Goal: Task Accomplishment & Management: Manage account settings

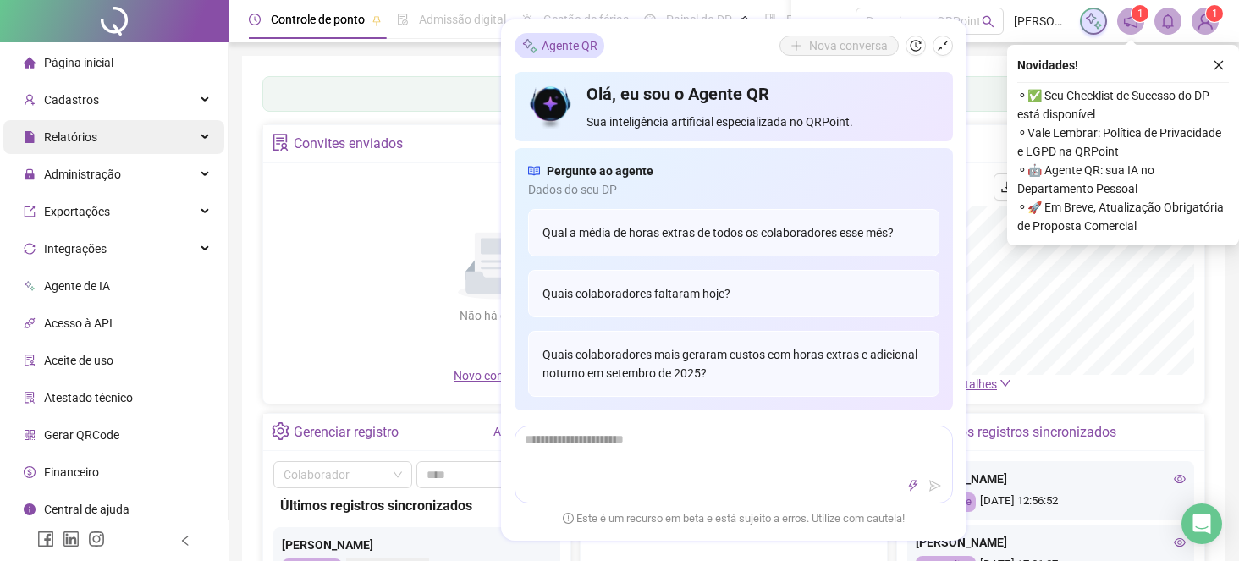
click at [86, 141] on span "Relatórios" at bounding box center [70, 137] width 53 height 14
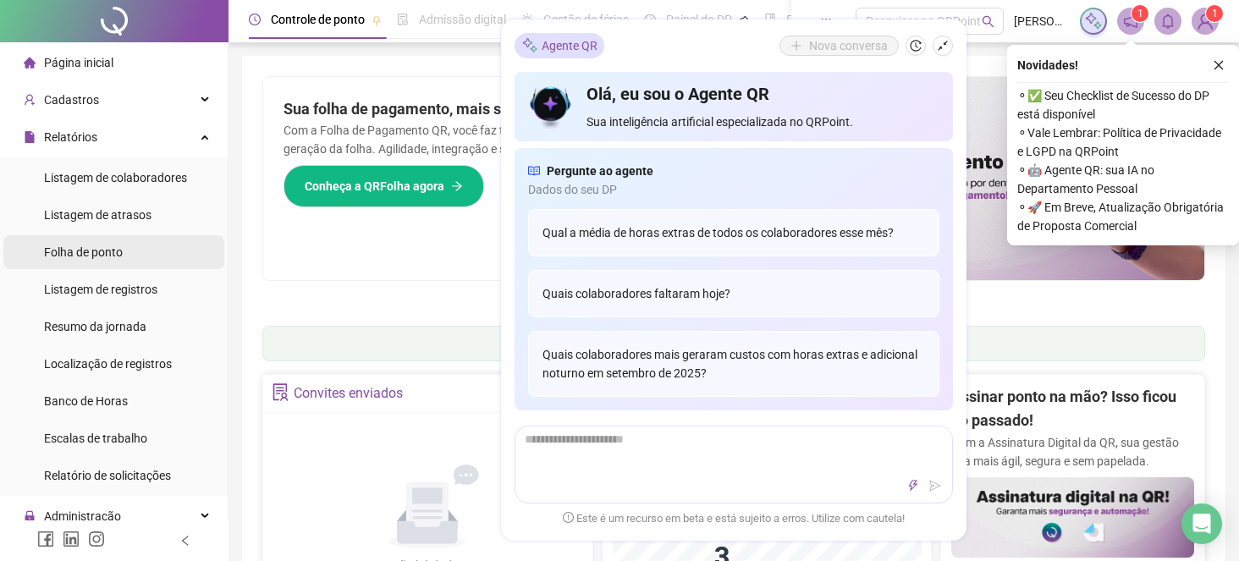
click at [120, 246] on span "Folha de ponto" at bounding box center [83, 253] width 79 height 14
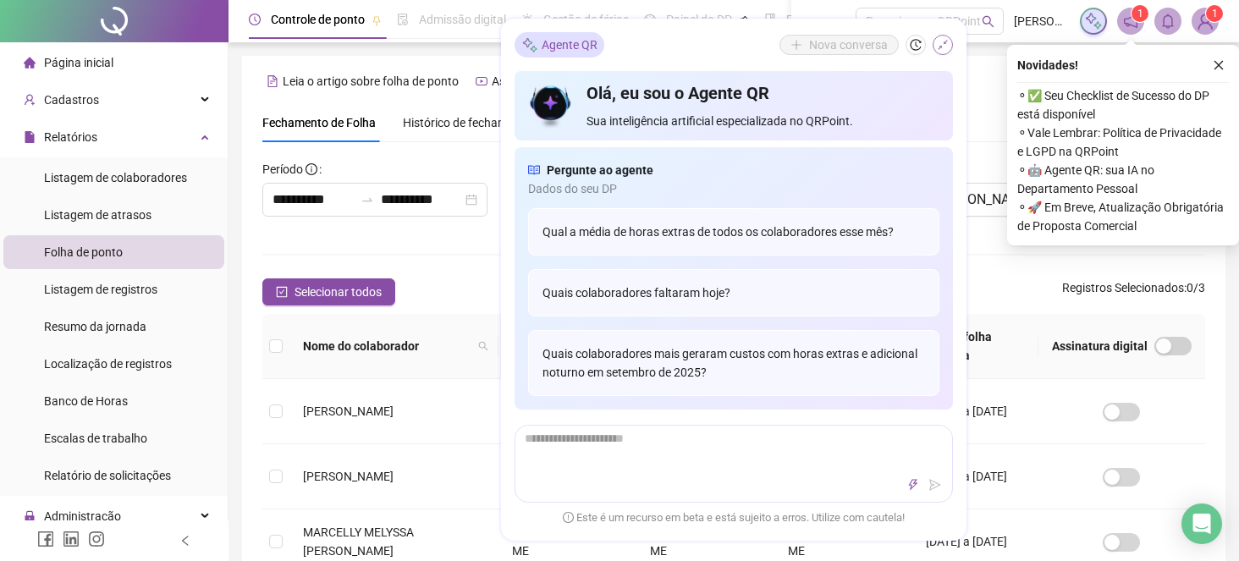
scroll to position [57, 0]
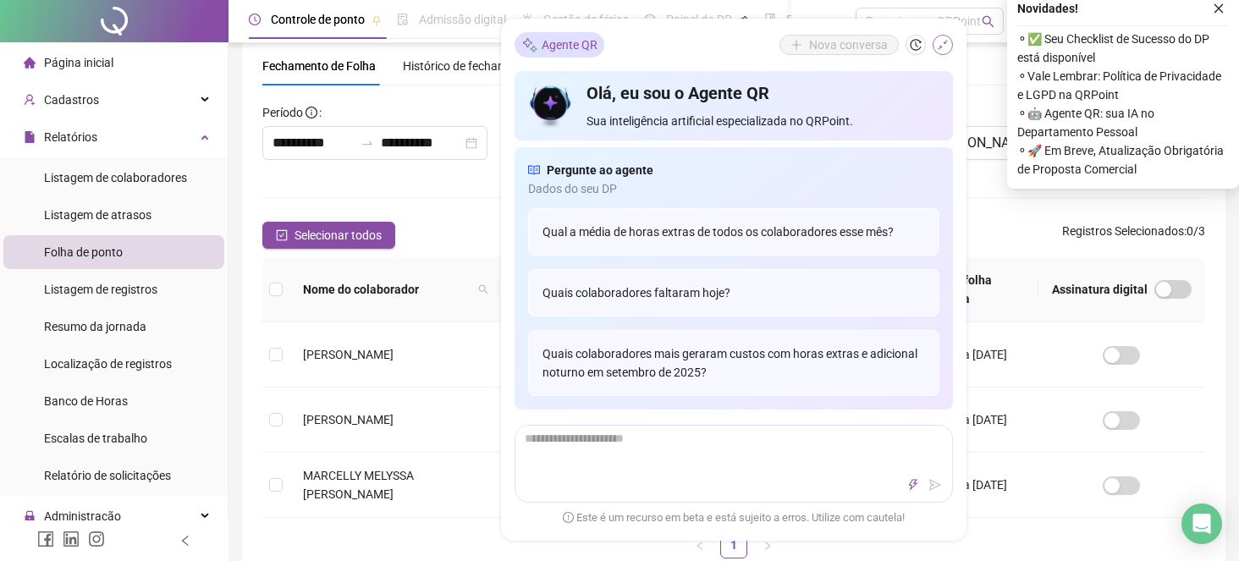
click at [949, 44] on button "button" at bounding box center [943, 46] width 20 height 20
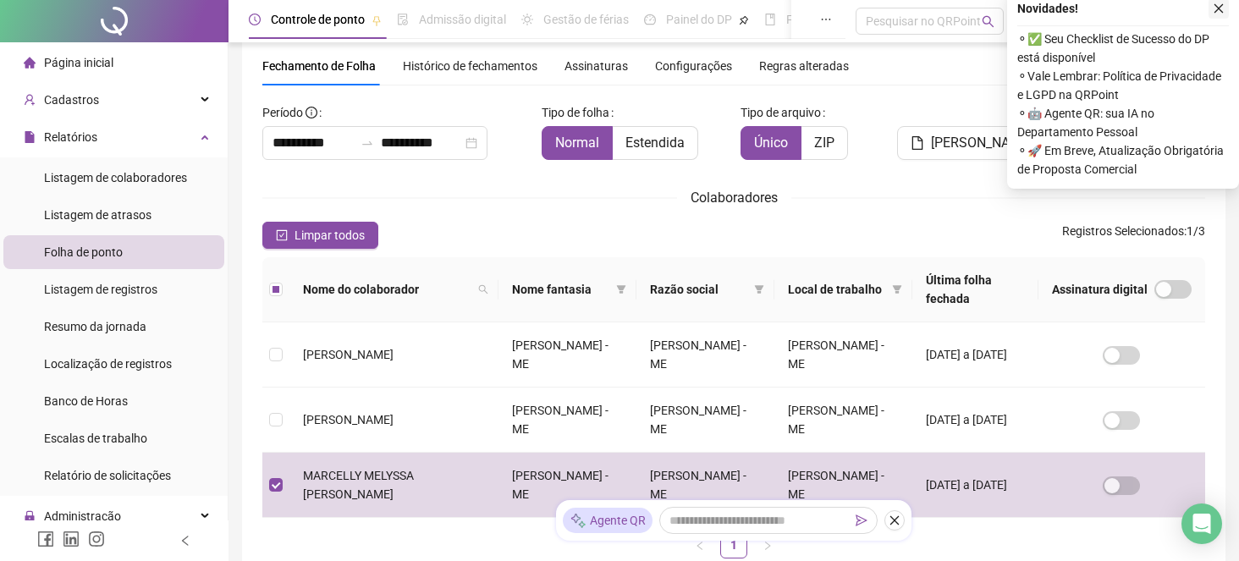
click at [1217, 9] on icon "close" at bounding box center [1219, 9] width 12 height 12
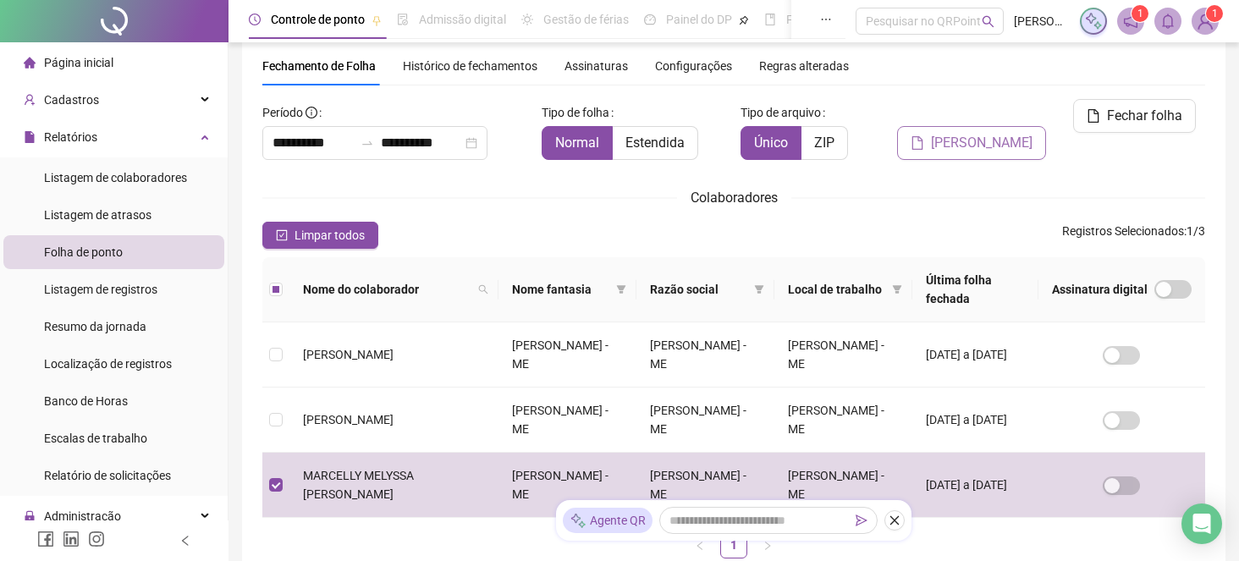
click at [1009, 133] on span "[PERSON_NAME]" at bounding box center [982, 143] width 102 height 20
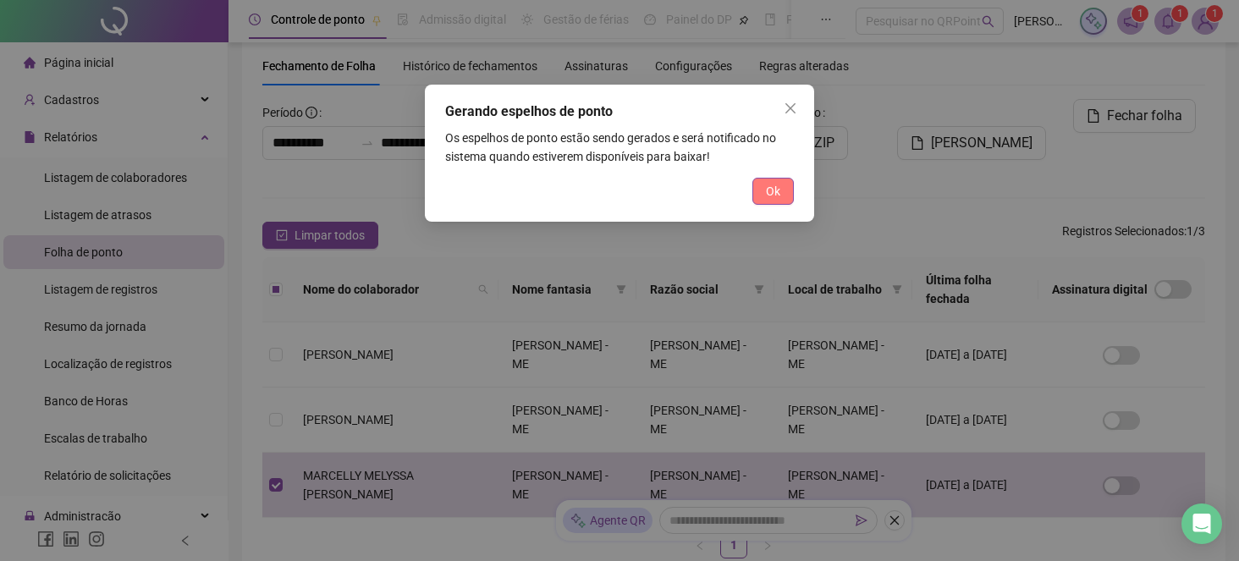
click at [770, 191] on span "Ok" at bounding box center [773, 191] width 14 height 19
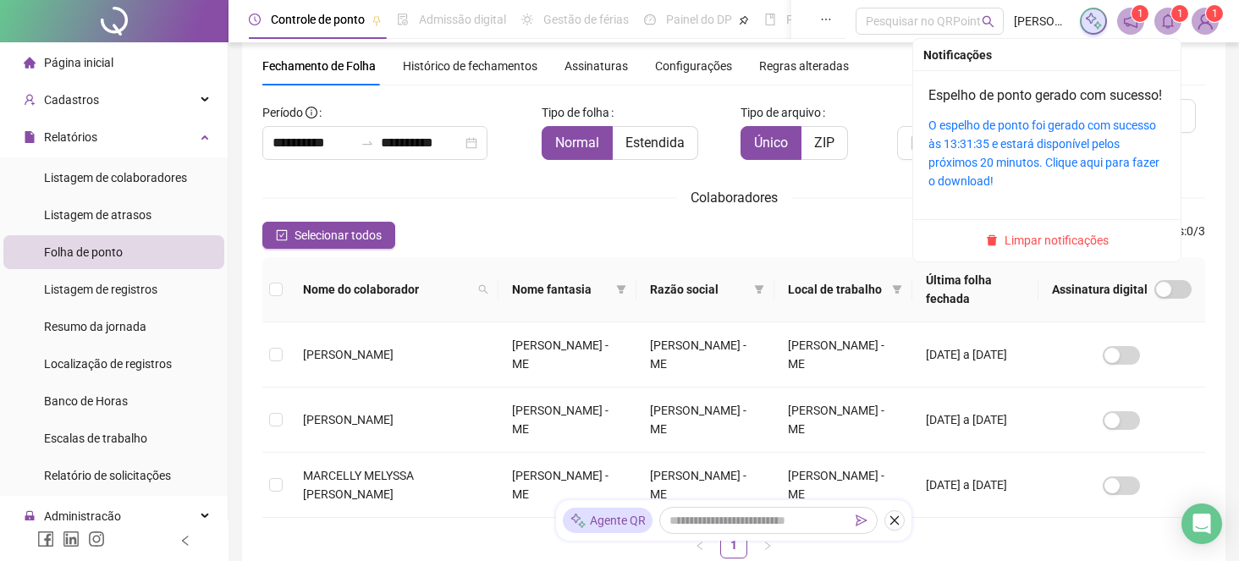
click at [1167, 15] on icon "bell" at bounding box center [1168, 21] width 12 height 15
click at [985, 146] on link "O espelho de ponto foi gerado com sucesso às 13:31:35 e estará disponível pelos…" at bounding box center [1044, 153] width 231 height 69
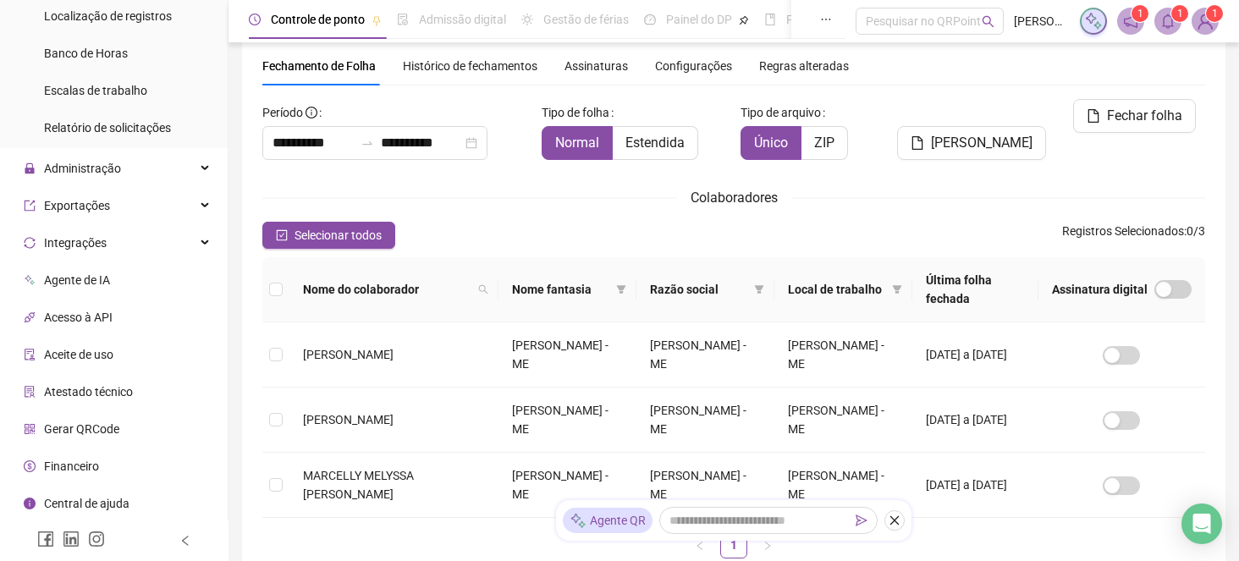
scroll to position [348, 0]
click at [69, 168] on span "Administração" at bounding box center [82, 169] width 77 height 14
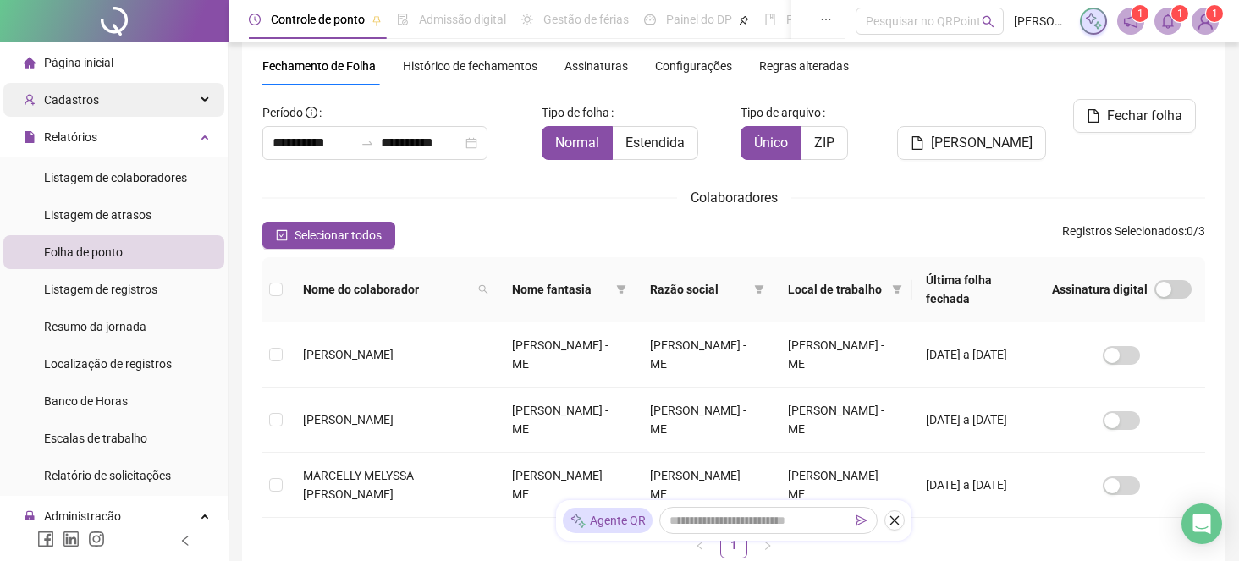
scroll to position [0, 0]
click at [75, 102] on span "Cadastros" at bounding box center [71, 100] width 55 height 14
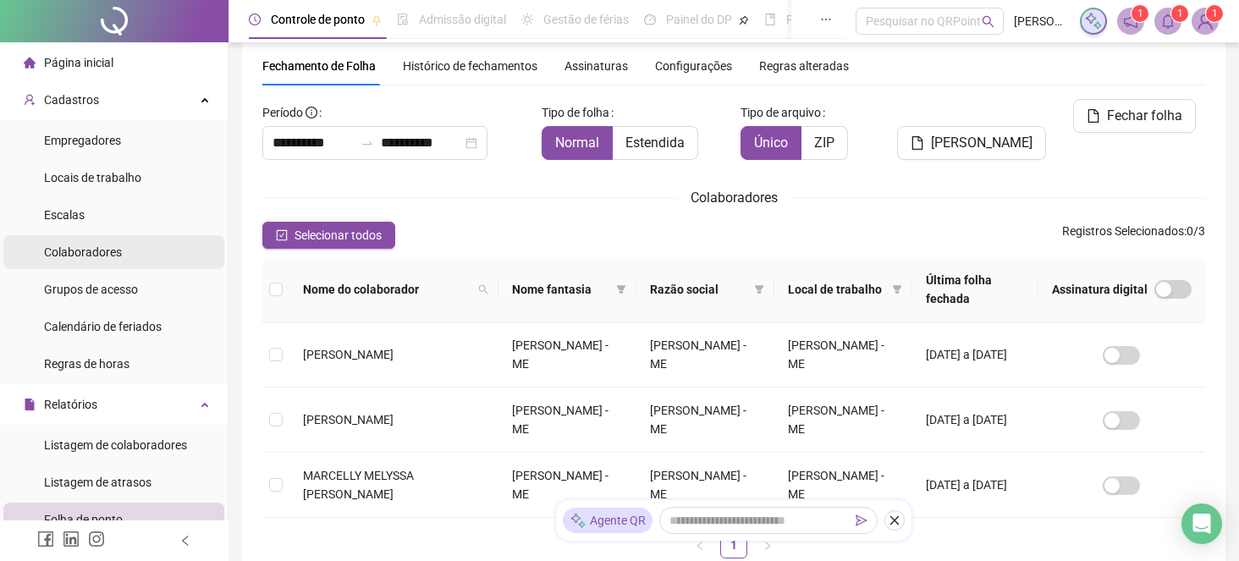
click at [79, 246] on span "Colaboradores" at bounding box center [83, 253] width 78 height 14
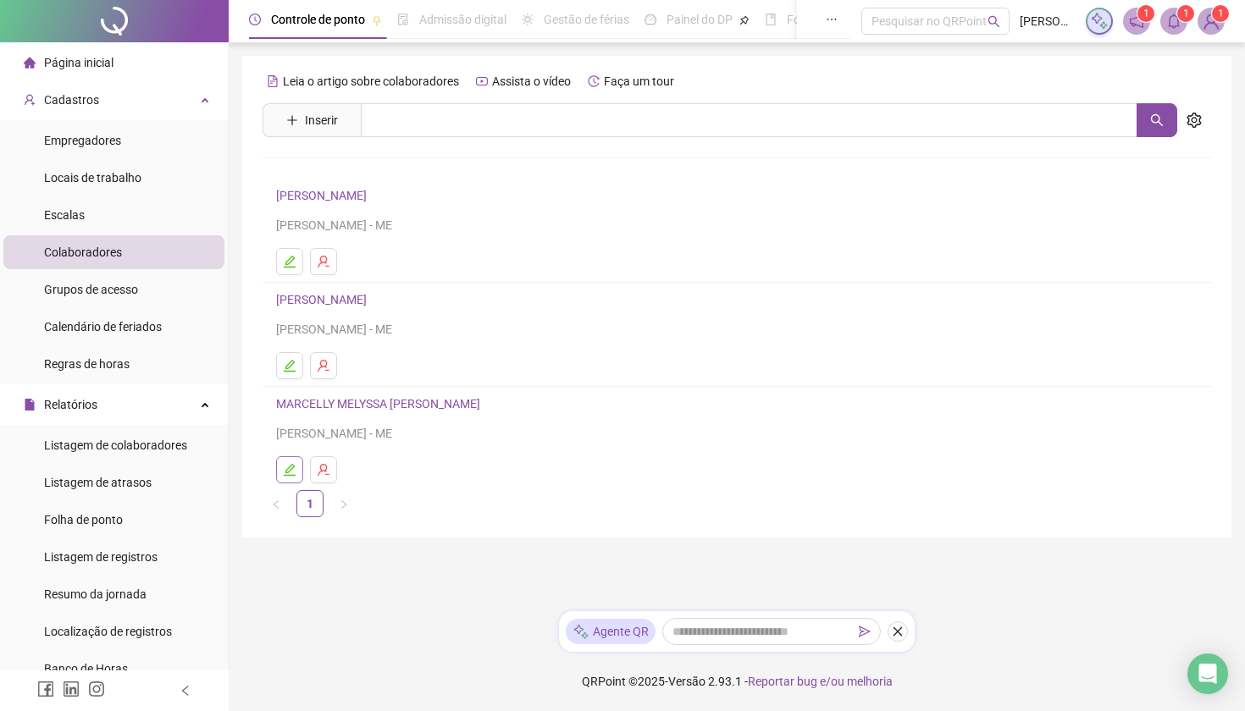
click at [294, 471] on icon "edit" at bounding box center [290, 470] width 14 height 14
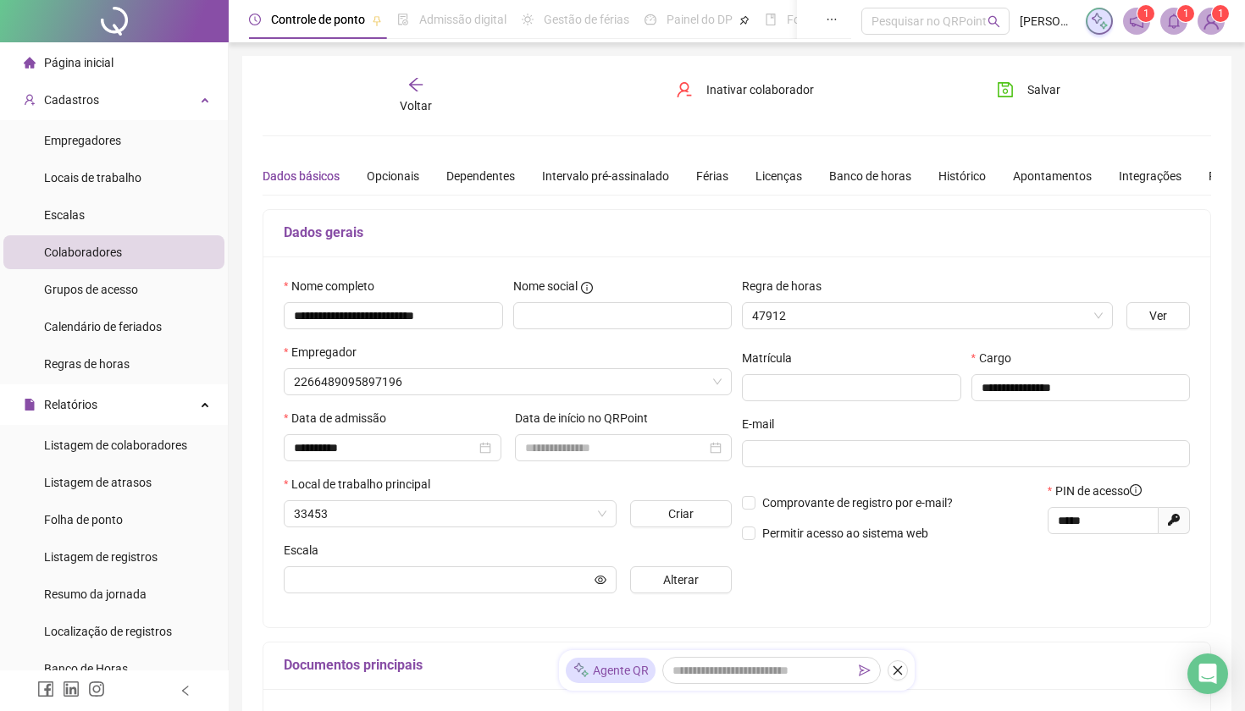
type input "**********"
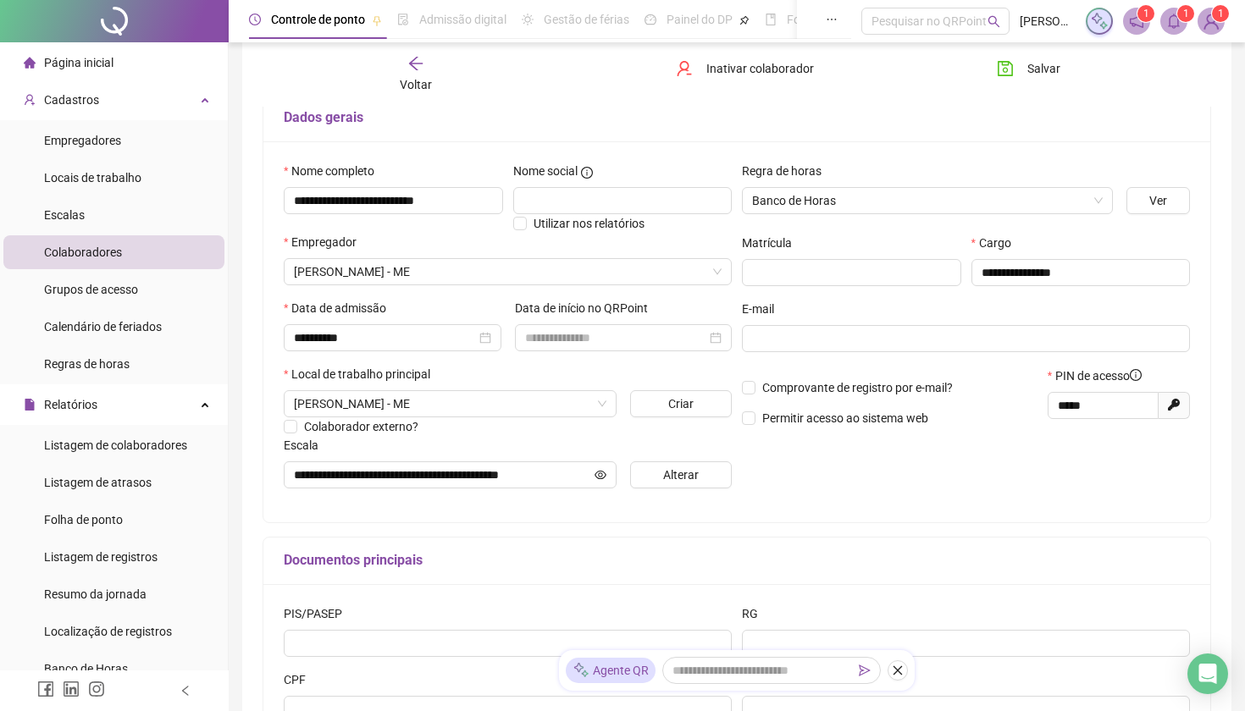
scroll to position [118, 0]
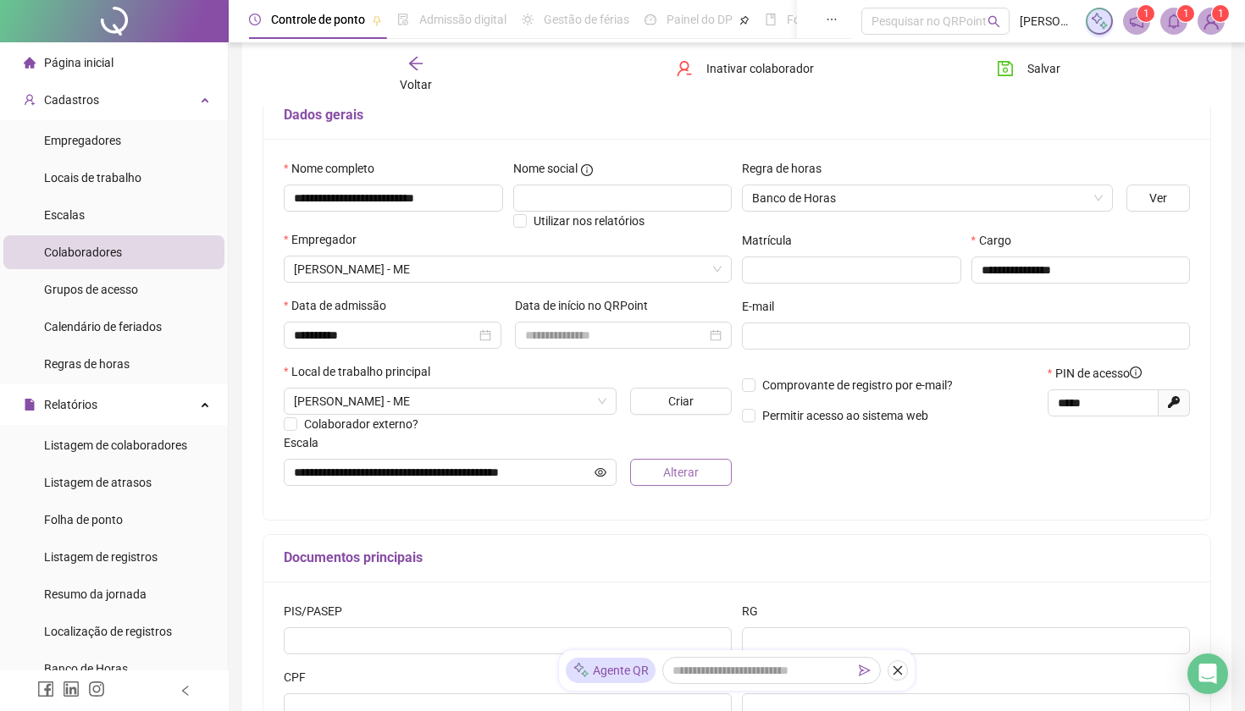
click at [689, 470] on span "Alterar" at bounding box center [681, 472] width 36 height 19
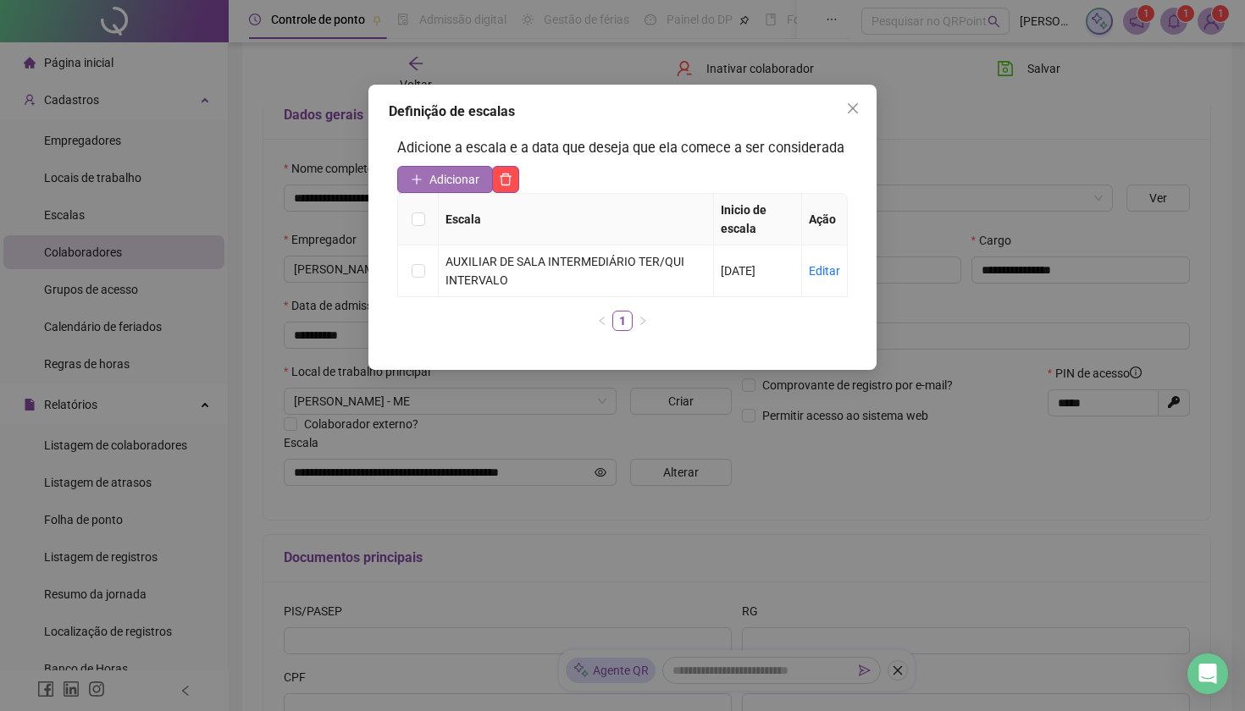
click at [437, 189] on span "Adicionar" at bounding box center [454, 179] width 50 height 19
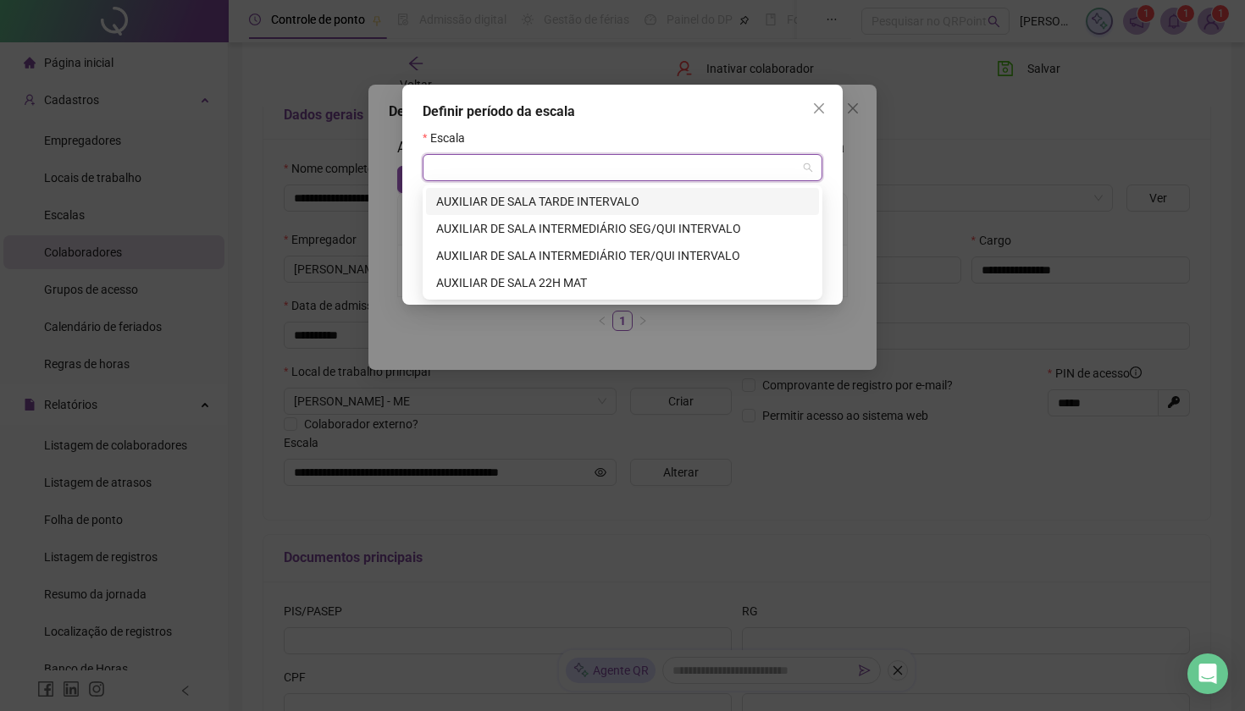
click at [451, 160] on input "search" at bounding box center [615, 167] width 364 height 25
click at [705, 203] on div "AUXILIAR DE SALA TARDE INTERVALO" at bounding box center [622, 201] width 373 height 19
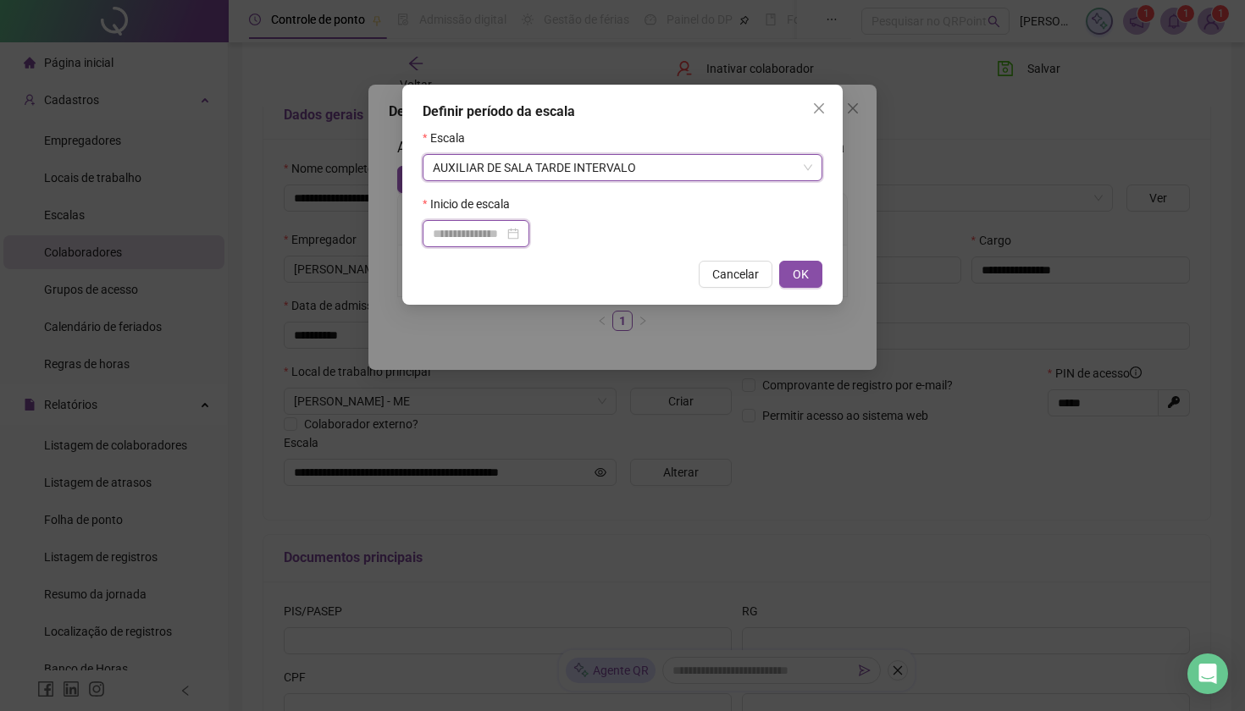
click at [482, 235] on input at bounding box center [468, 233] width 71 height 19
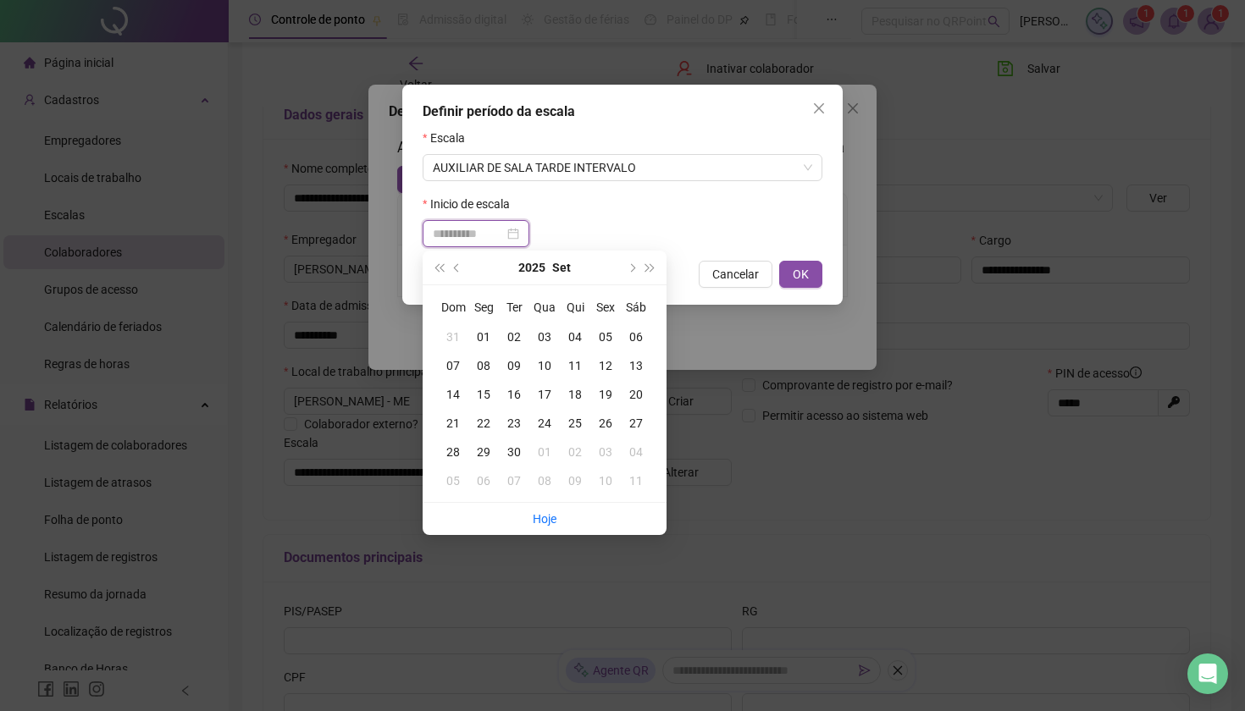
type input "**********"
click at [488, 334] on div "01" at bounding box center [483, 337] width 30 height 19
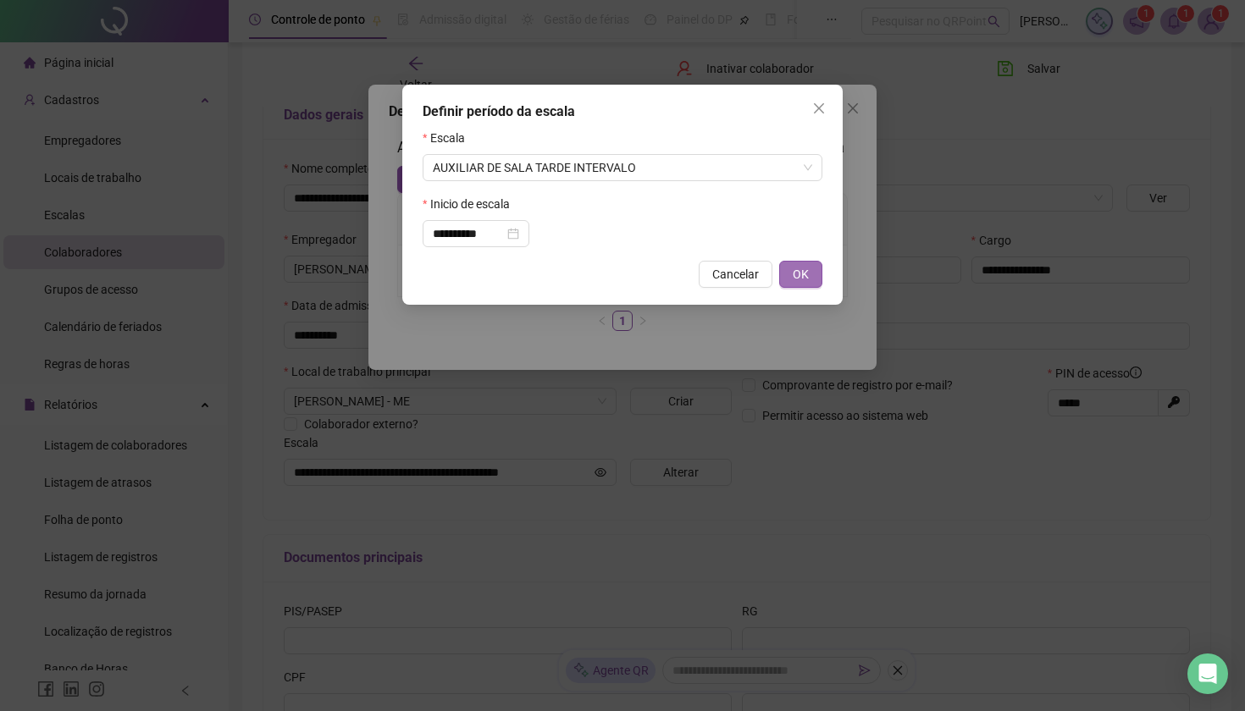
click at [792, 268] on span "OK" at bounding box center [800, 274] width 16 height 19
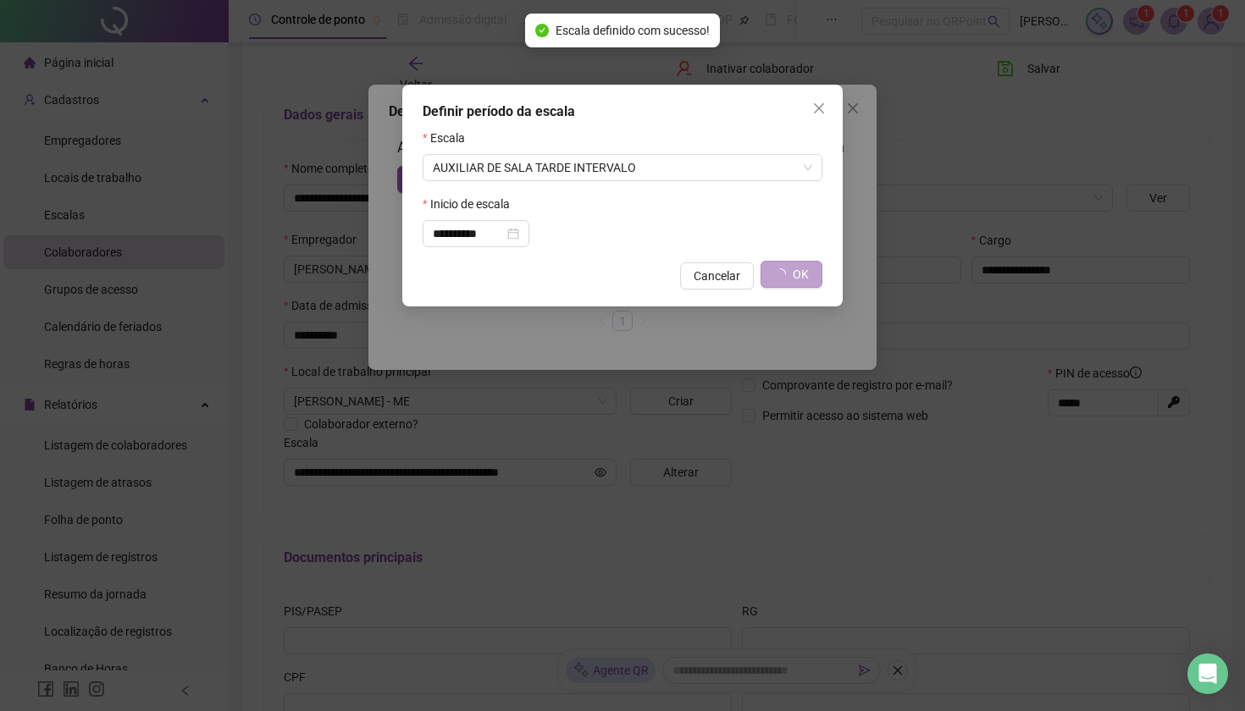
type input "**********"
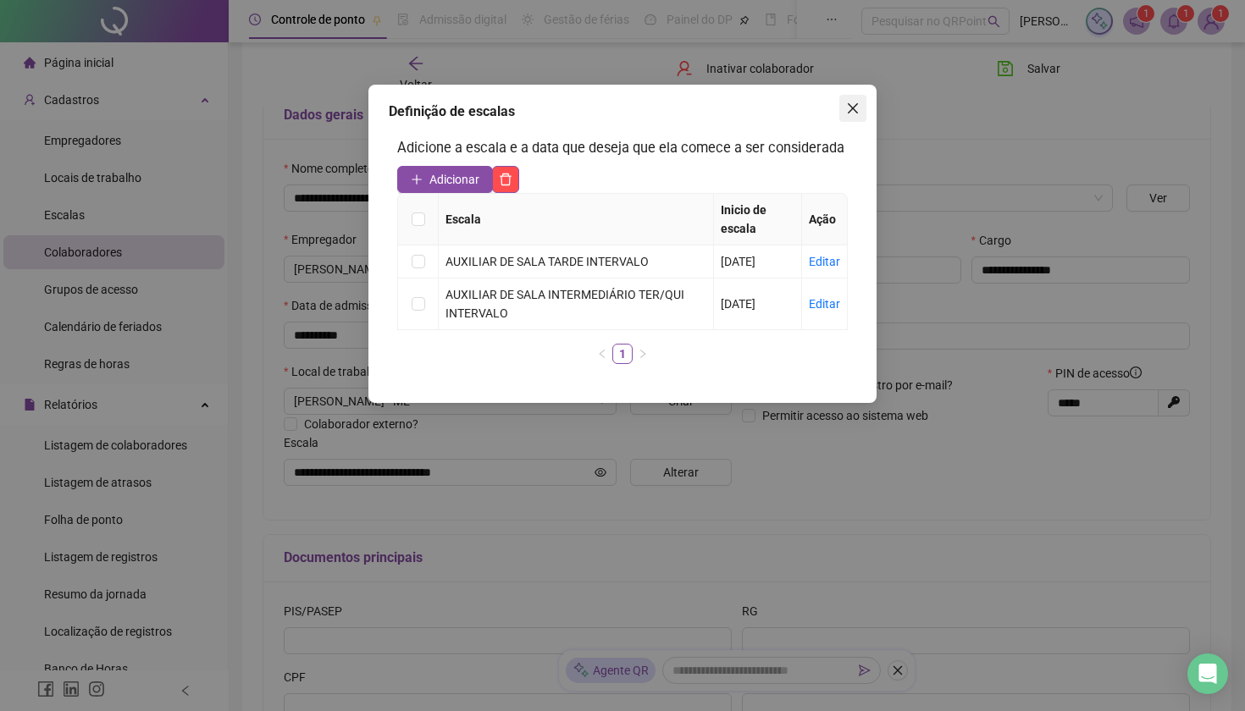
click at [851, 105] on icon "close" at bounding box center [853, 109] width 14 height 14
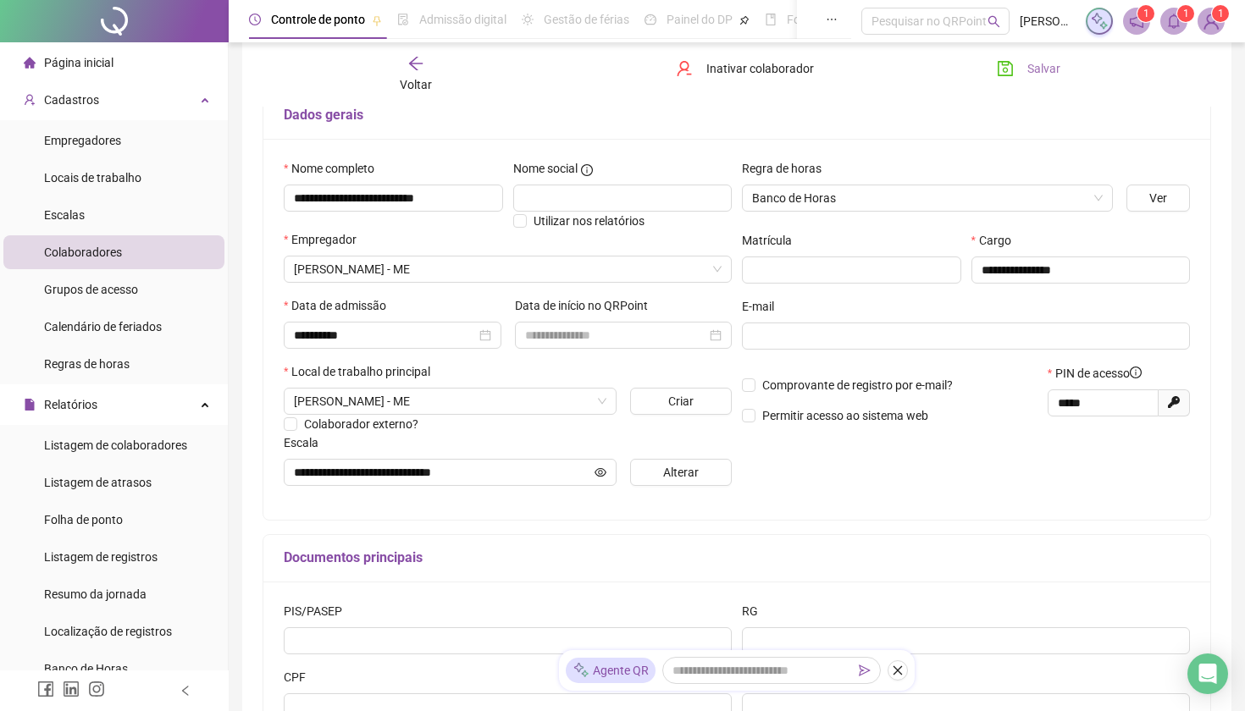
click at [1035, 75] on span "Salvar" at bounding box center [1043, 68] width 33 height 19
click at [81, 505] on div "Folha de ponto" at bounding box center [83, 520] width 79 height 34
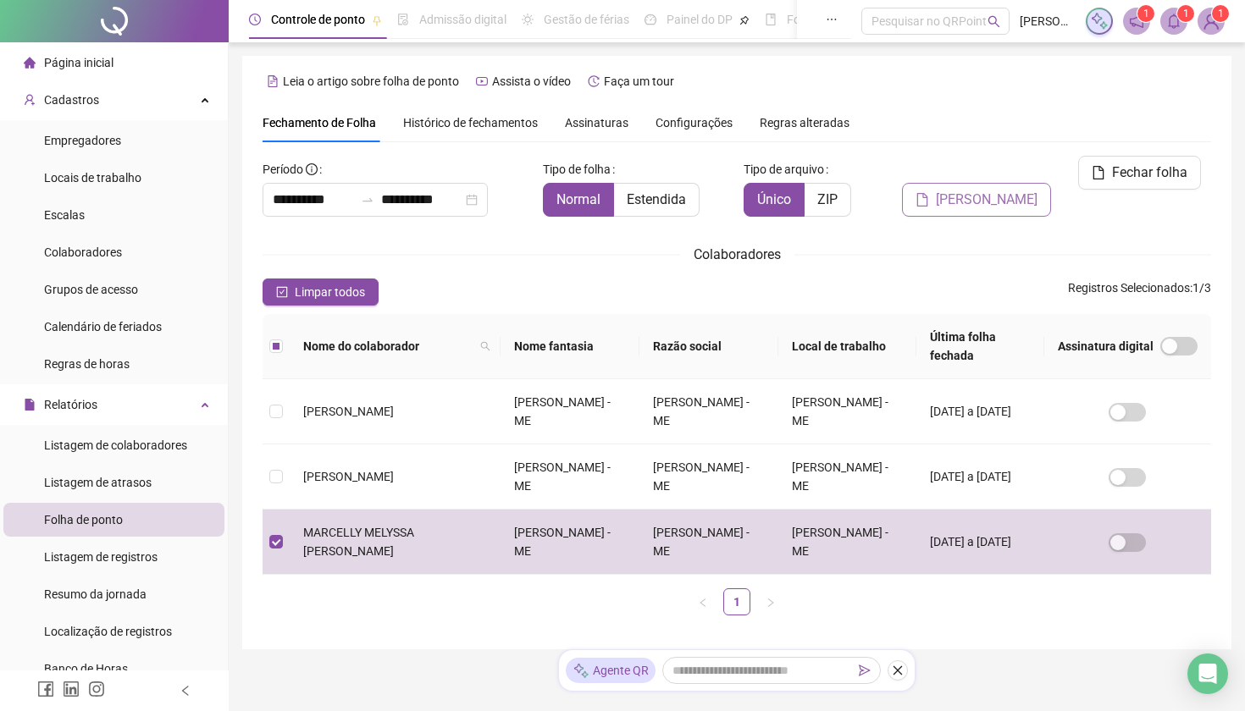
click at [981, 190] on span "[PERSON_NAME]" at bounding box center [986, 200] width 102 height 20
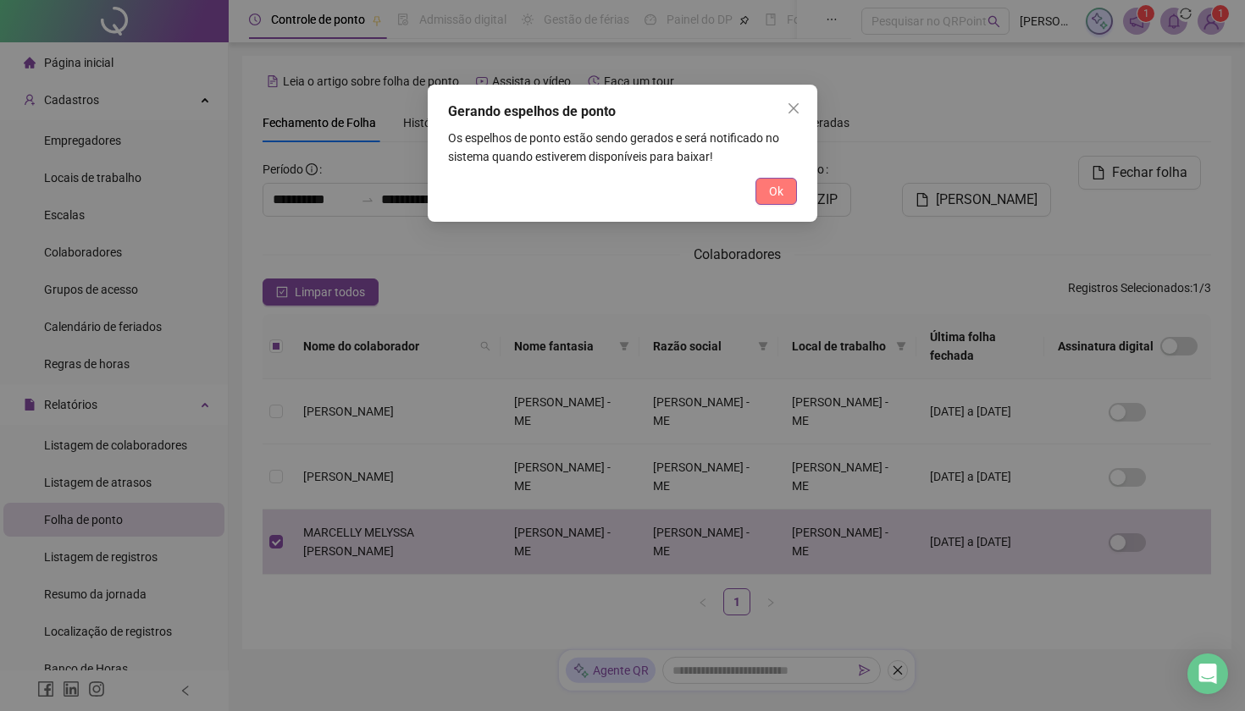
click at [783, 188] on button "Ok" at bounding box center [775, 191] width 41 height 27
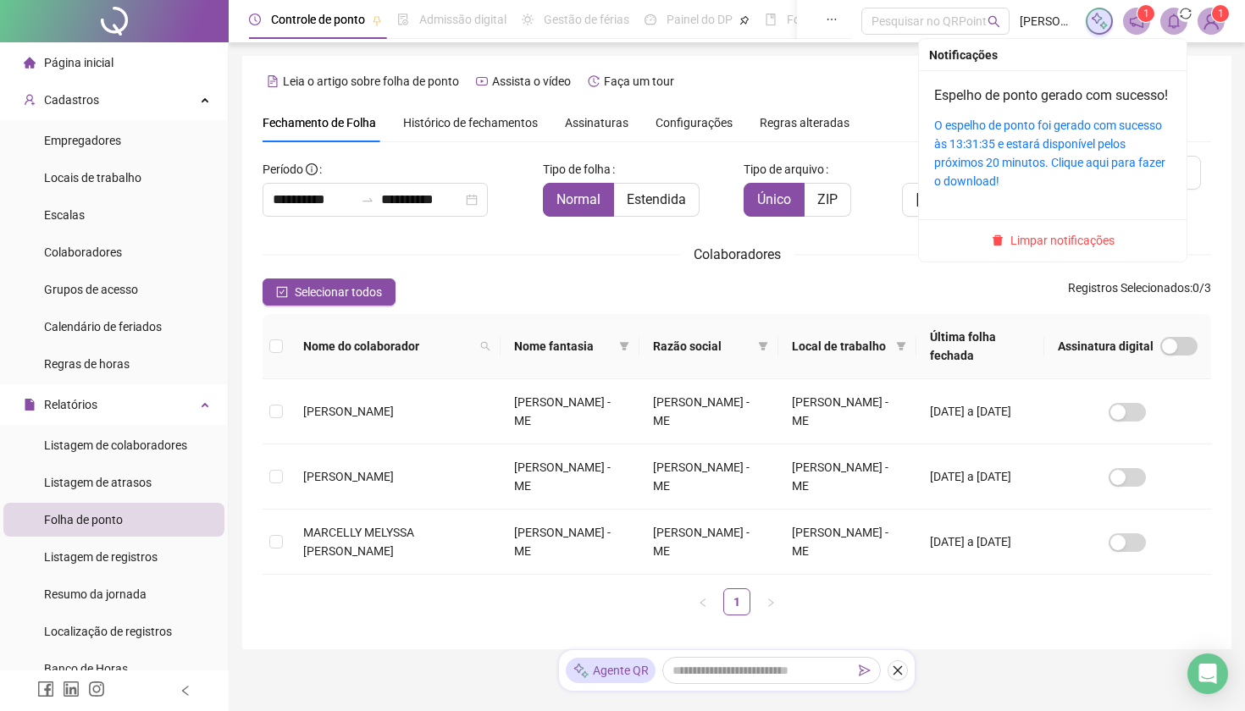
click at [1166, 19] on icon "bell" at bounding box center [1173, 21] width 15 height 15
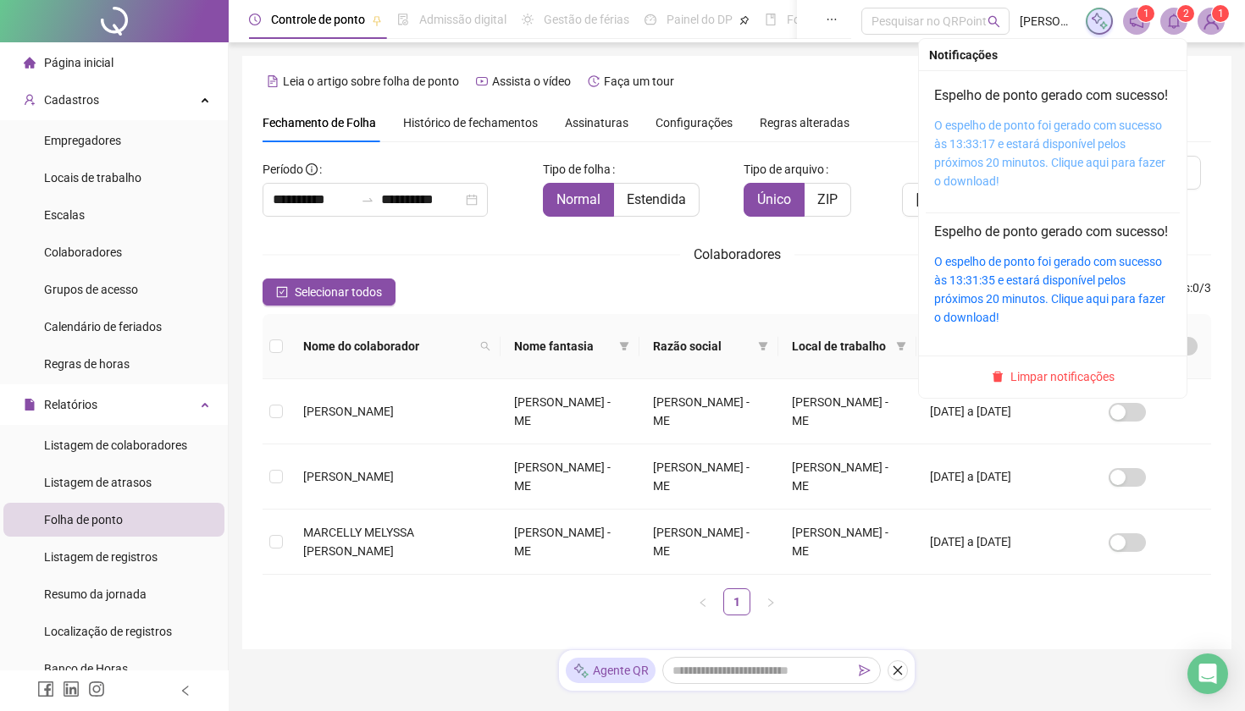
click at [1081, 141] on link "O espelho de ponto foi gerado com sucesso às 13:33:17 e estará disponível pelos…" at bounding box center [1049, 153] width 231 height 69
